Goal: Information Seeking & Learning: Learn about a topic

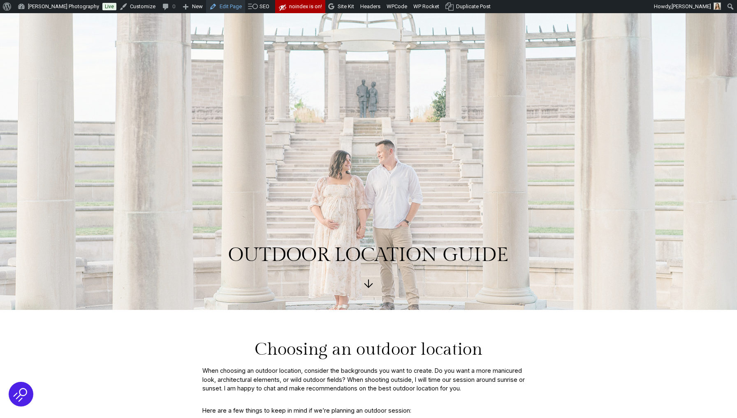
click at [222, 5] on link "Edit Page" at bounding box center [225, 6] width 39 height 13
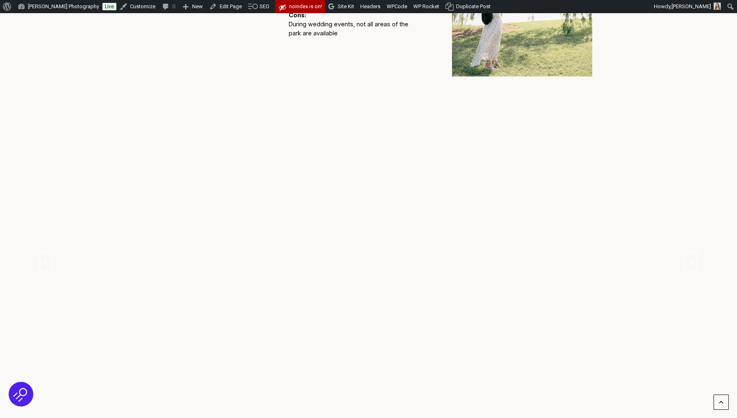
scroll to position [703, 0]
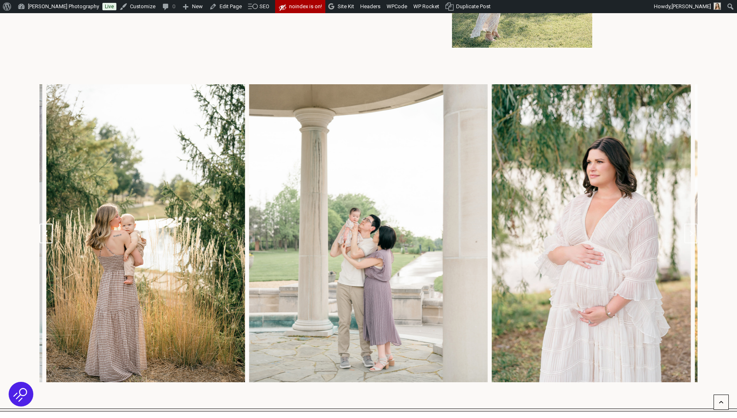
click at [48, 236] on button "Previous slide" at bounding box center [46, 234] width 13 height 20
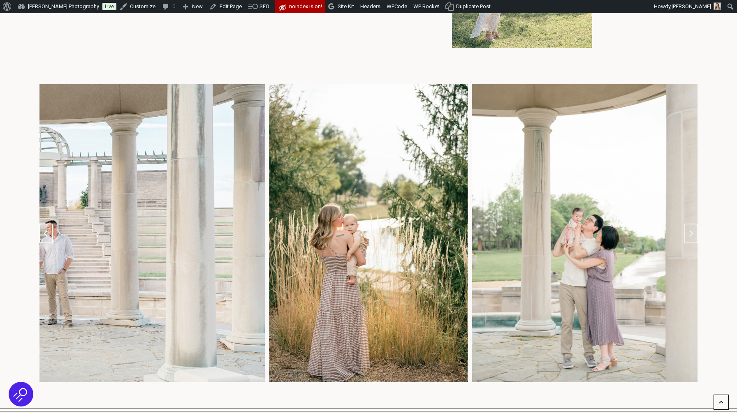
click at [48, 231] on icon "Go to last slide" at bounding box center [46, 233] width 7 height 7
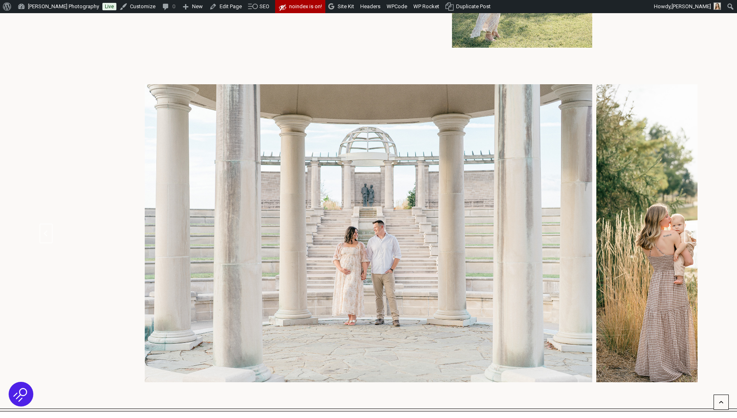
scroll to position [700, 0]
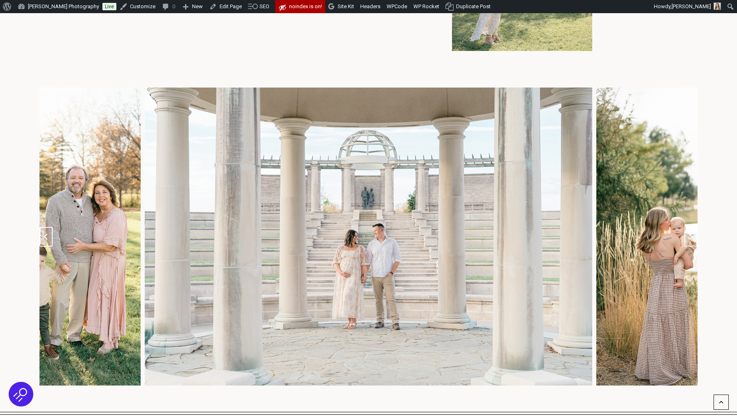
click at [49, 235] on button "Previous slide" at bounding box center [46, 237] width 13 height 20
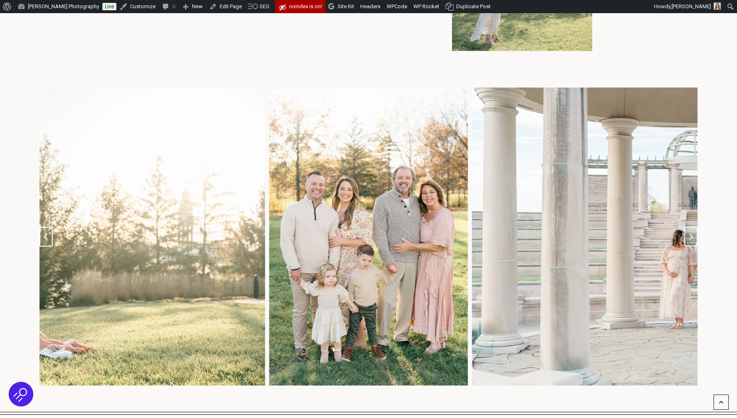
click at [49, 235] on button "Previous slide" at bounding box center [46, 237] width 13 height 20
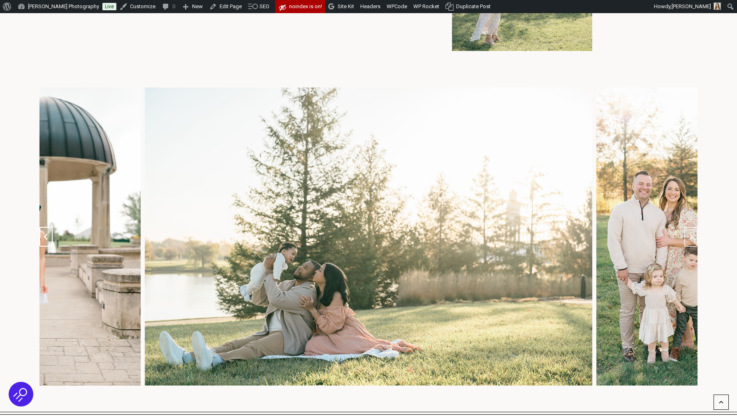
click at [49, 235] on button "Previous slide" at bounding box center [46, 237] width 13 height 20
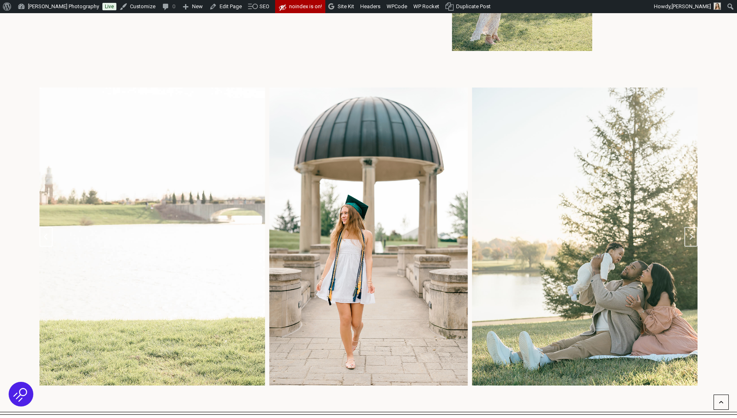
click at [49, 235] on button "Previous slide" at bounding box center [46, 237] width 13 height 20
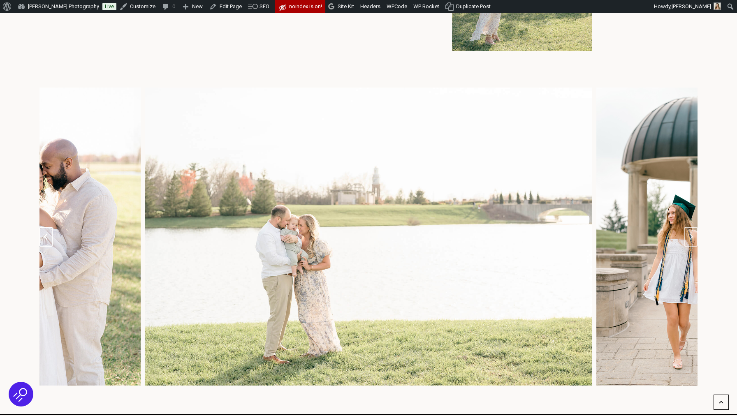
click at [49, 235] on button "Previous slide" at bounding box center [46, 237] width 13 height 20
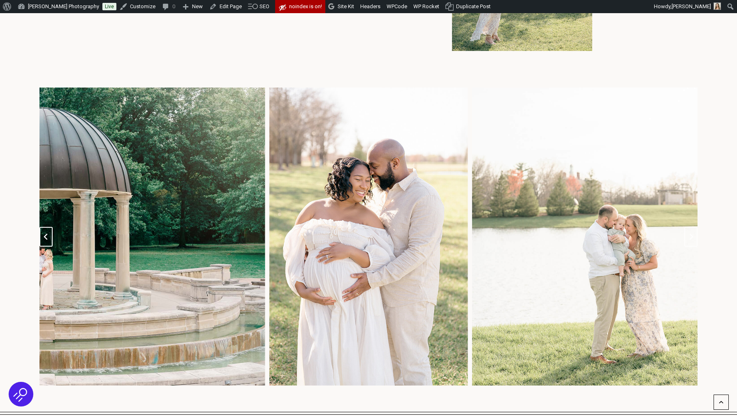
click at [49, 235] on button "Previous slide" at bounding box center [46, 237] width 13 height 20
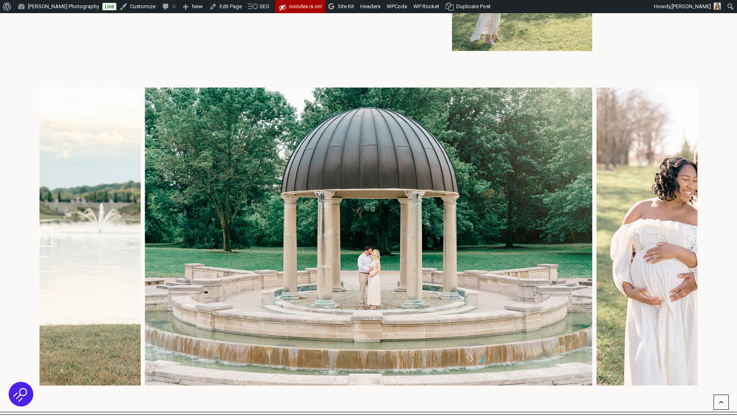
click at [49, 235] on button "Previous slide" at bounding box center [46, 237] width 13 height 20
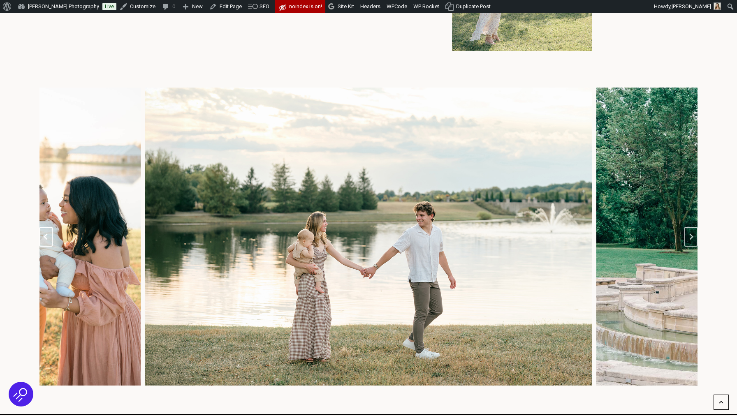
click at [49, 235] on button "Previous slide" at bounding box center [46, 237] width 13 height 20
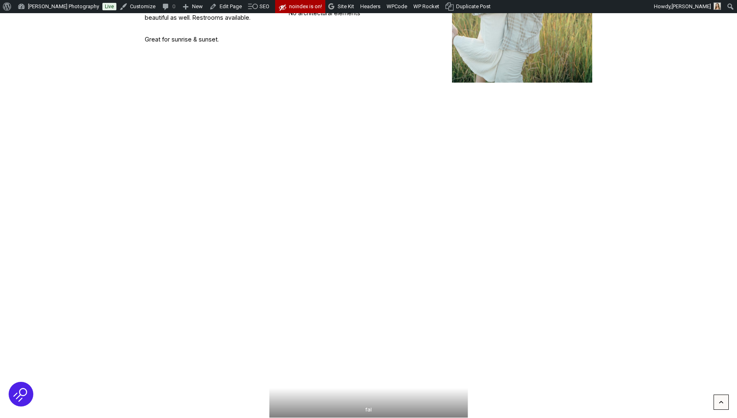
scroll to position [1269, 0]
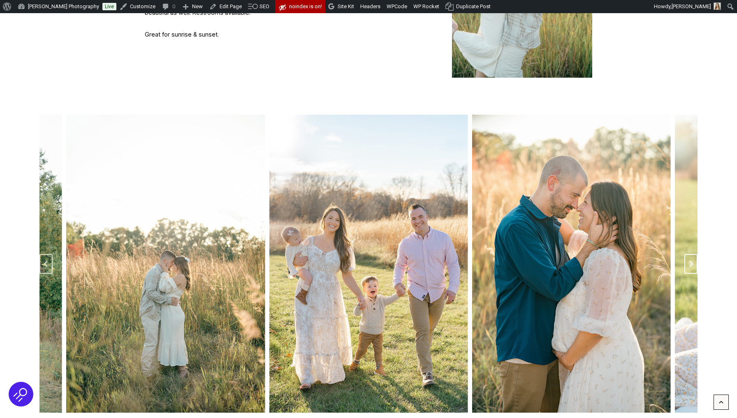
click at [690, 261] on icon "Next slide" at bounding box center [691, 264] width 7 height 7
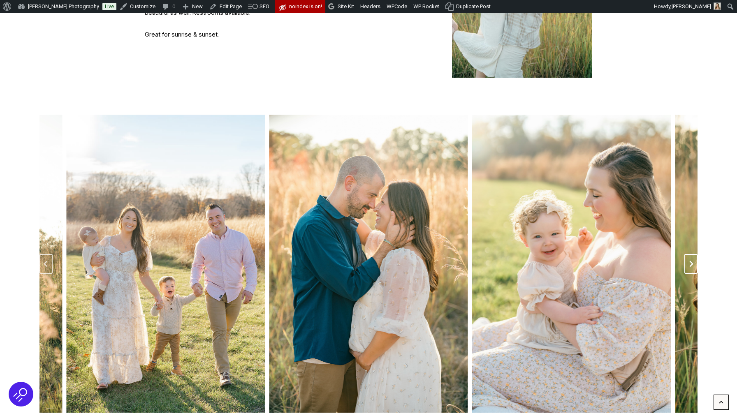
click at [690, 261] on icon "Next slide" at bounding box center [691, 264] width 7 height 7
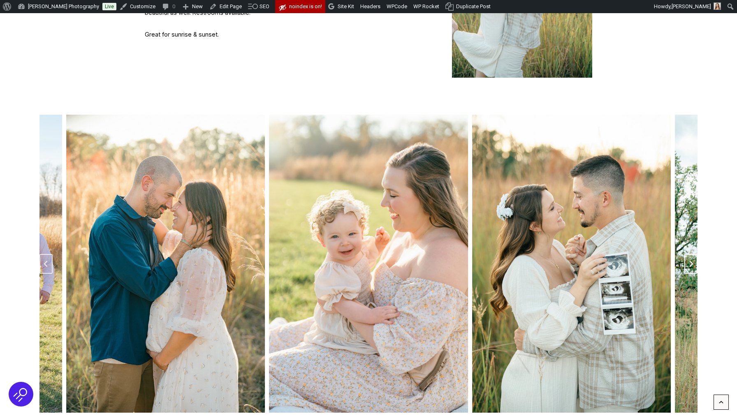
click at [690, 261] on icon "Next slide" at bounding box center [691, 264] width 7 height 7
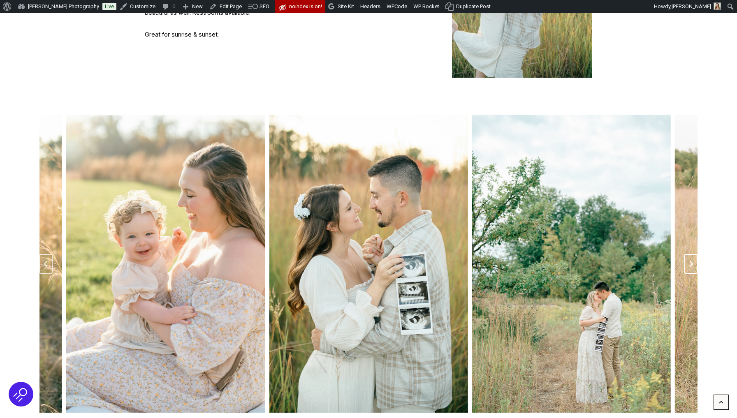
click at [690, 261] on icon "Next slide" at bounding box center [691, 264] width 7 height 7
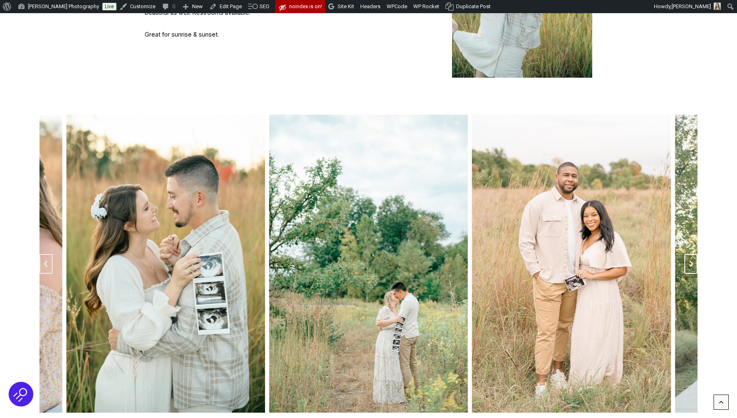
click at [690, 261] on icon "Next slide" at bounding box center [691, 264] width 7 height 7
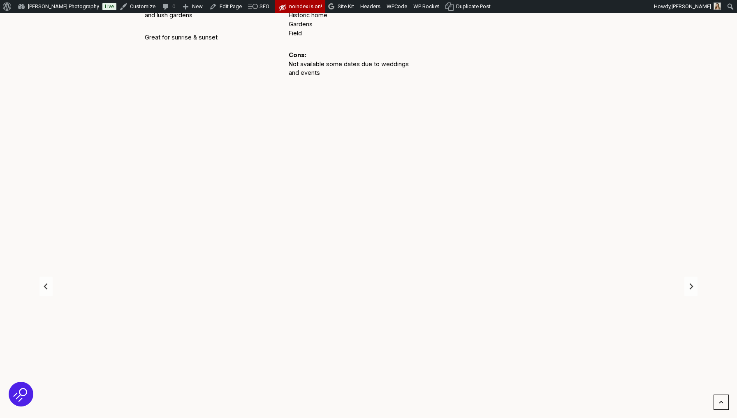
scroll to position [2479, 0]
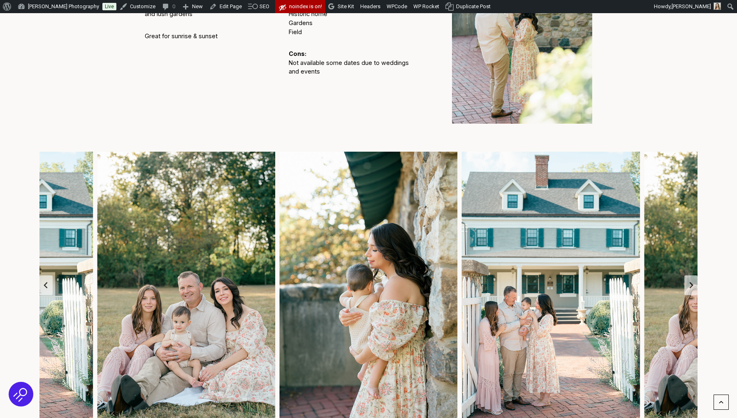
click at [172, 152] on img "3 of 3" at bounding box center [186, 285] width 178 height 267
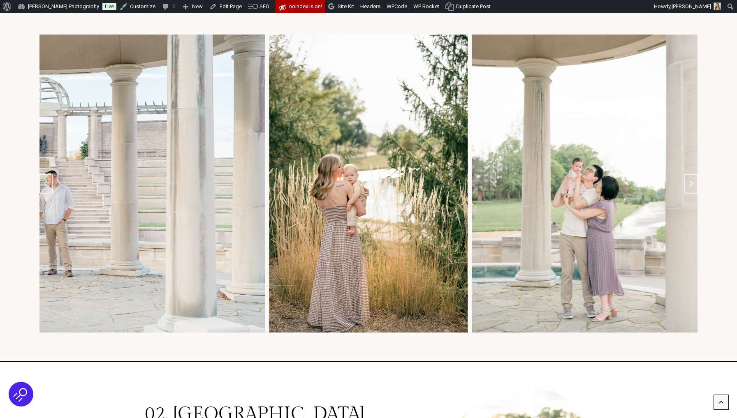
scroll to position [754, 0]
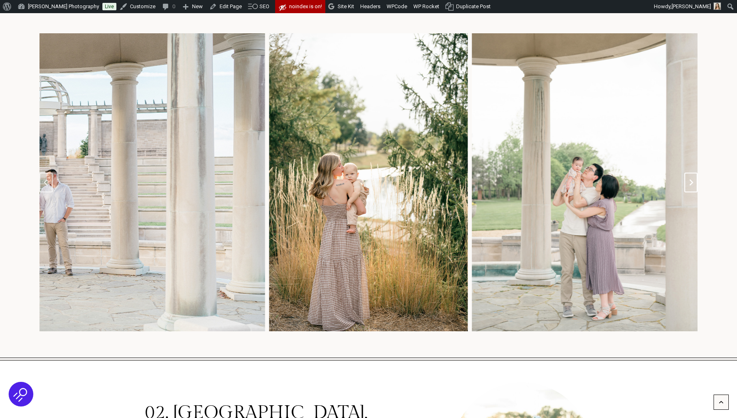
click at [693, 179] on icon "Next slide" at bounding box center [691, 182] width 7 height 7
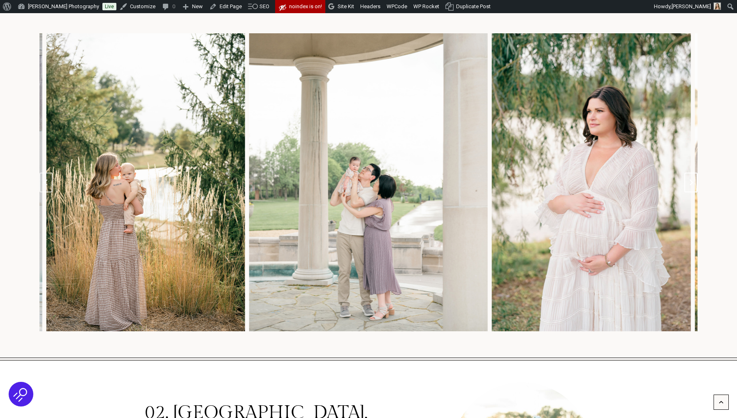
click at [693, 179] on icon "Next slide" at bounding box center [691, 182] width 7 height 7
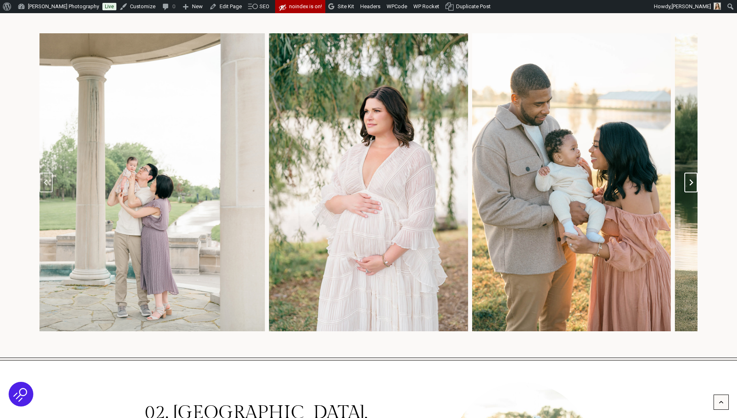
click at [693, 179] on icon "Next slide" at bounding box center [691, 182] width 7 height 7
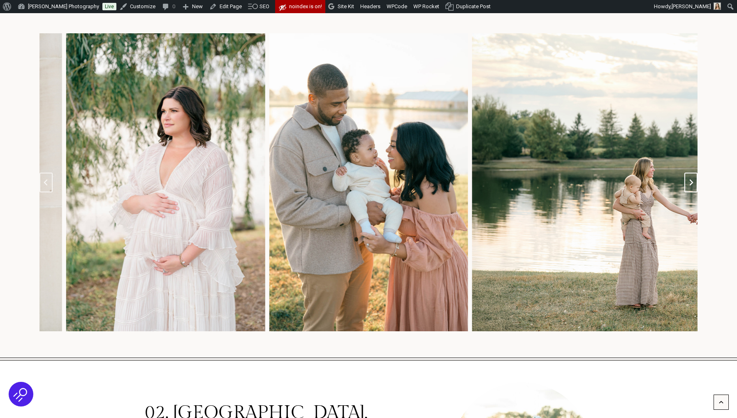
click at [693, 179] on icon "Next slide" at bounding box center [691, 182] width 7 height 7
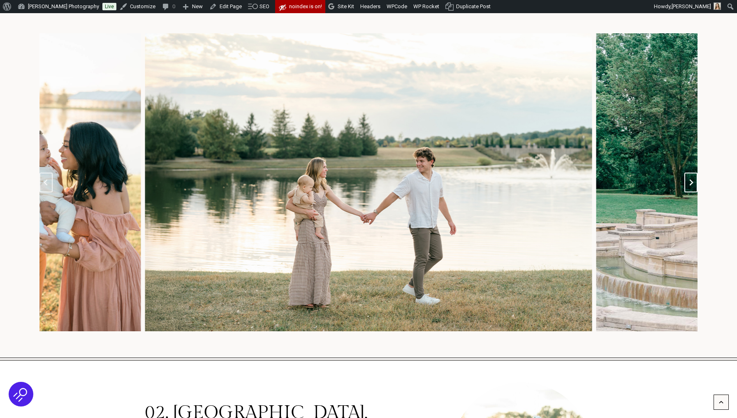
click at [693, 179] on icon "Next slide" at bounding box center [691, 182] width 7 height 7
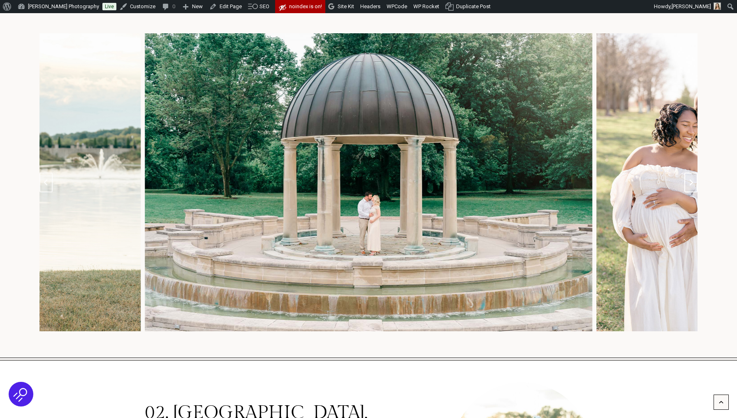
click at [693, 179] on icon "Next slide" at bounding box center [691, 182] width 7 height 7
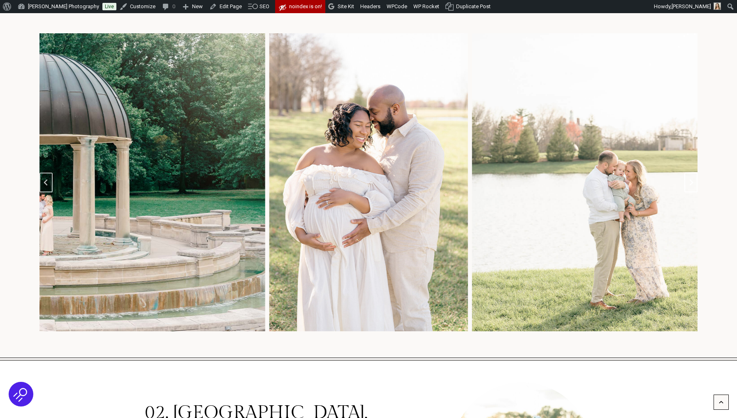
click at [693, 179] on icon "Next slide" at bounding box center [691, 182] width 7 height 7
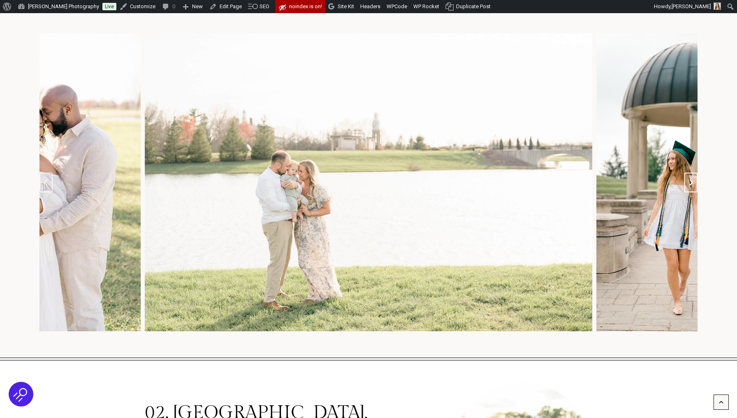
click at [693, 179] on icon "Next slide" at bounding box center [691, 182] width 7 height 7
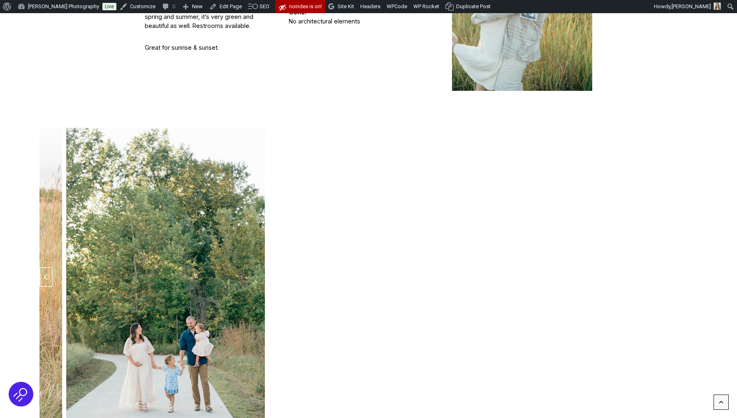
scroll to position [1257, 0]
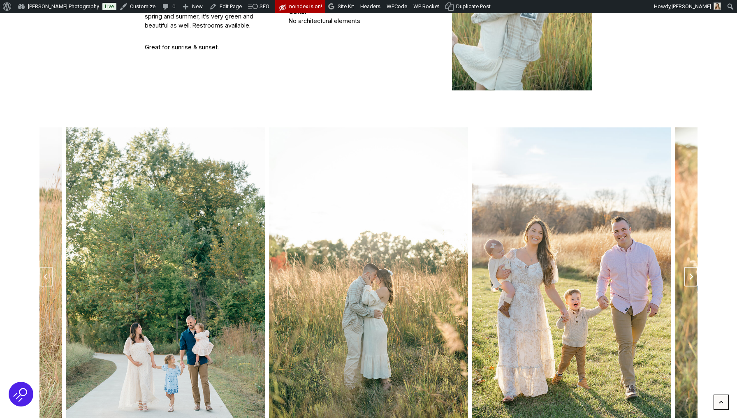
click at [695, 267] on button "Next slide" at bounding box center [691, 277] width 13 height 20
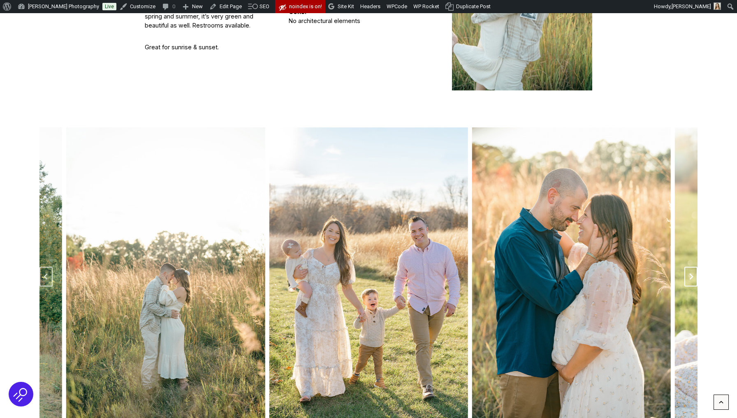
click at [695, 267] on button "Next slide" at bounding box center [691, 277] width 13 height 20
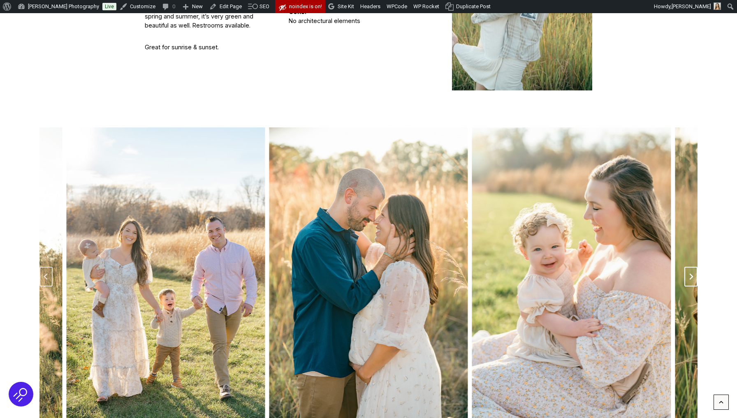
click at [695, 267] on button "Next slide" at bounding box center [691, 277] width 13 height 20
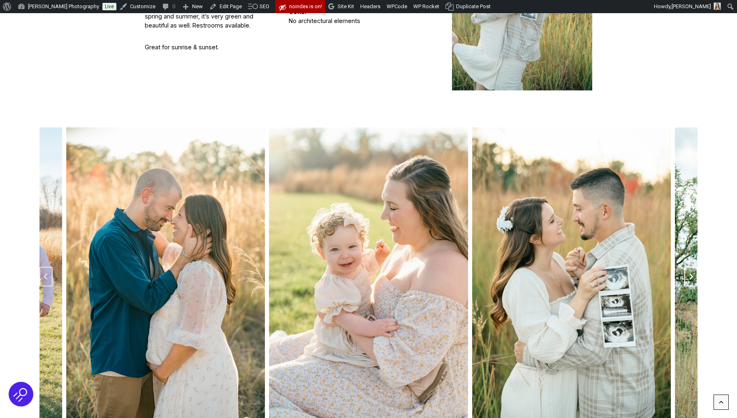
click at [695, 267] on button "Next slide" at bounding box center [691, 277] width 13 height 20
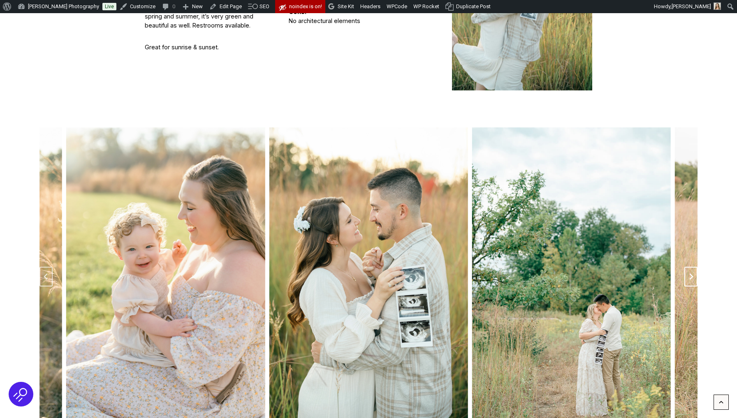
click at [695, 267] on button "Next slide" at bounding box center [691, 277] width 13 height 20
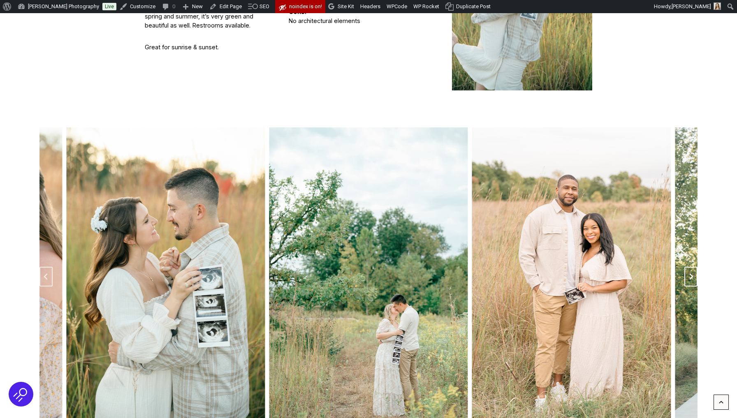
click at [695, 267] on button "Go to first slide" at bounding box center [691, 277] width 13 height 20
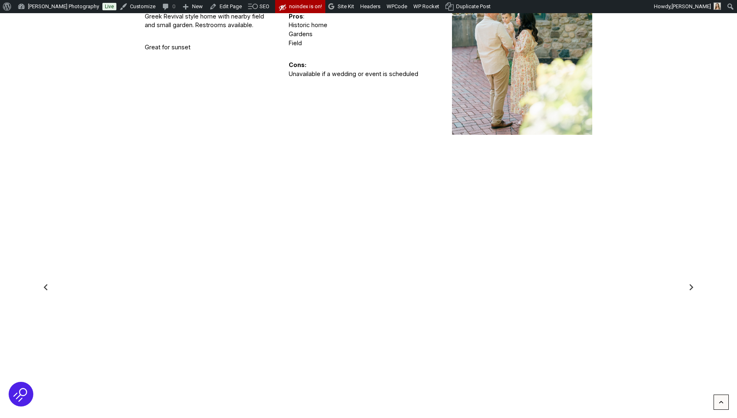
scroll to position [2471, 0]
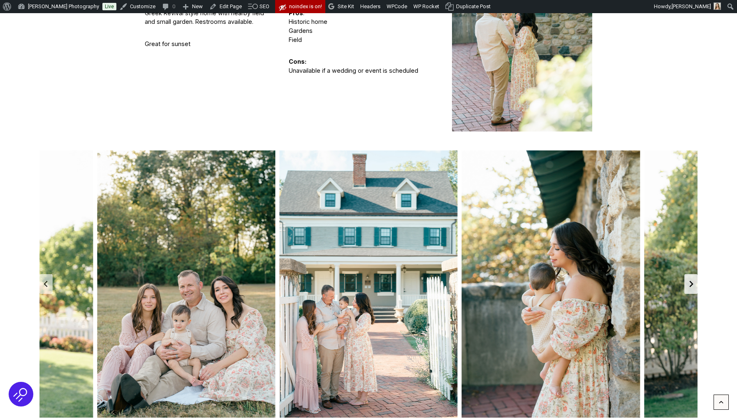
click at [693, 281] on icon "Next slide" at bounding box center [691, 284] width 7 height 7
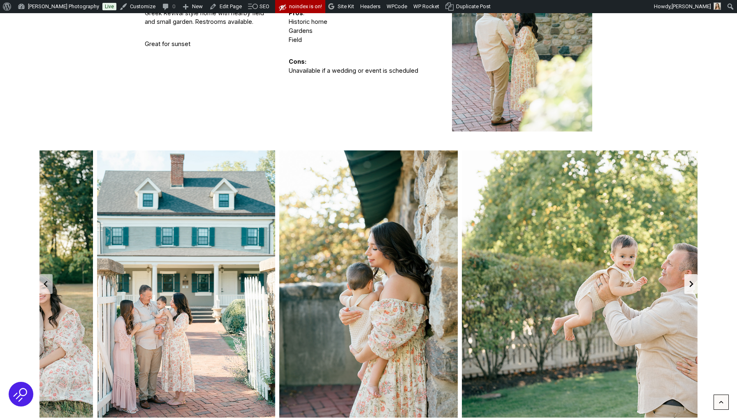
click at [693, 281] on icon "Next slide" at bounding box center [691, 284] width 7 height 7
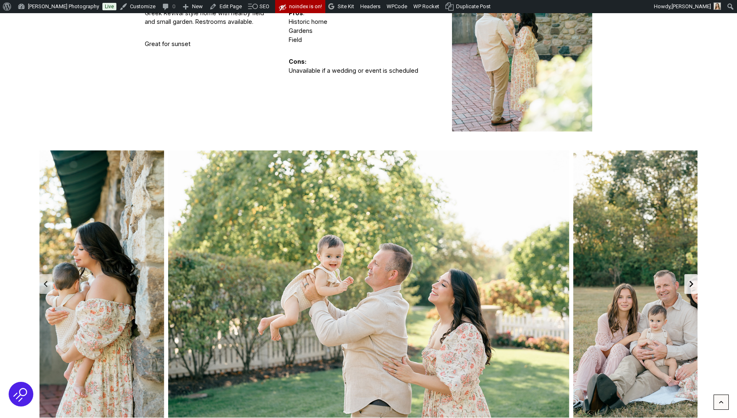
click at [693, 281] on icon "Next slide" at bounding box center [691, 284] width 7 height 7
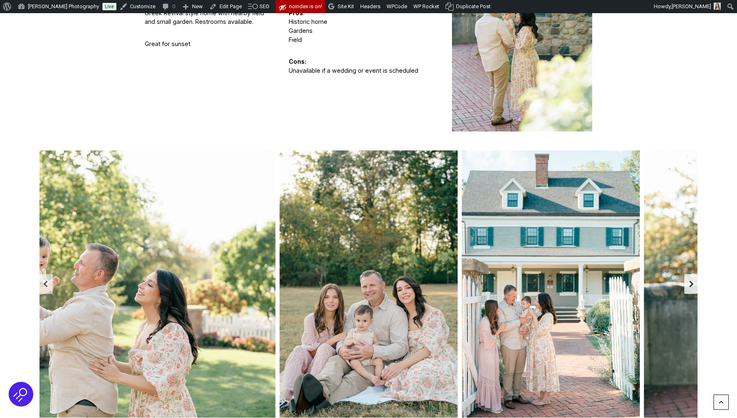
click at [693, 281] on icon "Go to first slide" at bounding box center [691, 284] width 7 height 7
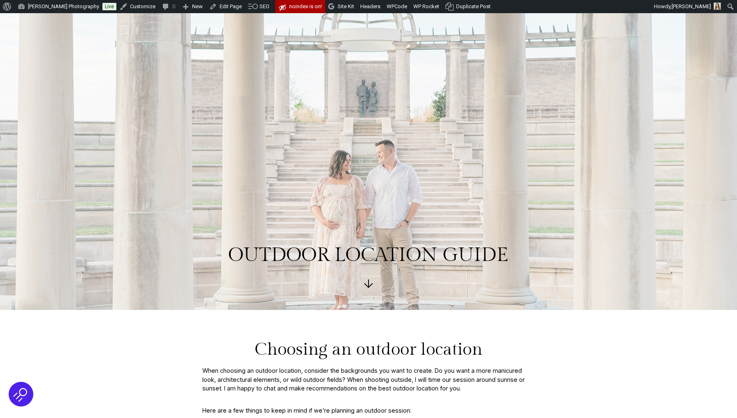
scroll to position [0, 0]
